Goal: Use online tool/utility: Use online tool/utility

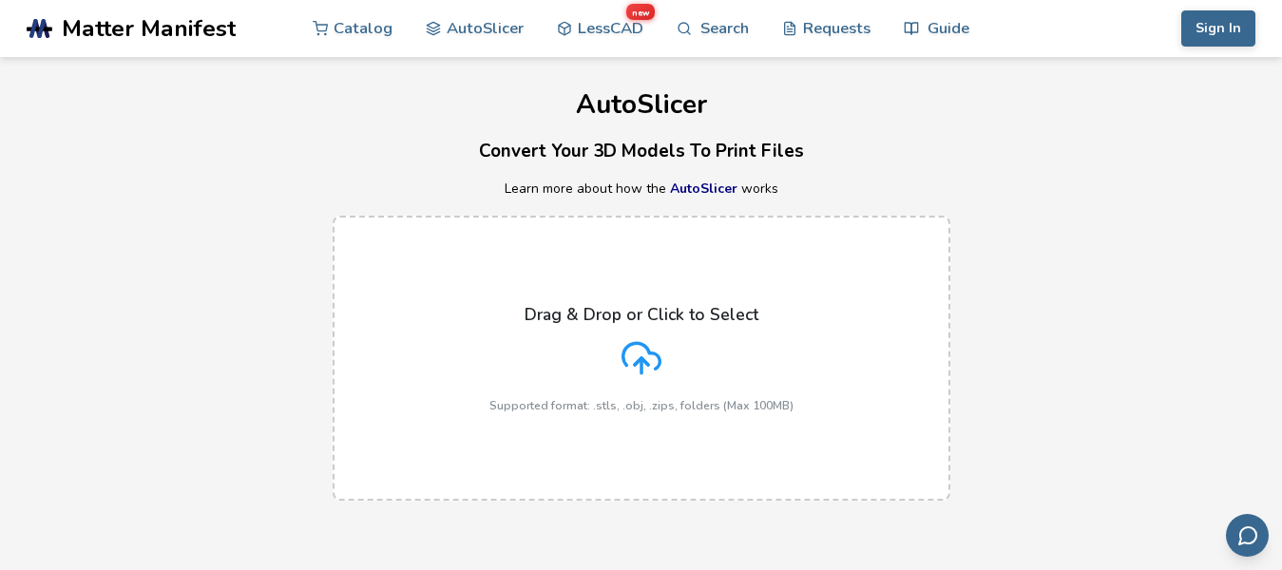
click at [686, 318] on p "Drag & Drop or Click to Select" at bounding box center [642, 314] width 234 height 19
click at [0, 0] on input "Drag & Drop or Click to Select Supported format: .stls, .obj, .zips, folders (M…" at bounding box center [0, 0] width 0 height 0
click at [683, 344] on div "Drag & Drop or Click to Select Supported format: .stls, .obj, .zips, folders (M…" at bounding box center [641, 358] width 304 height 107
click at [0, 0] on input "Drag & Drop or Click to Select Supported format: .stls, .obj, .zips, folders (M…" at bounding box center [0, 0] width 0 height 0
click at [344, 104] on h1 "AutoSlicer" at bounding box center [641, 104] width 1282 height 29
